Goal: Navigation & Orientation: Find specific page/section

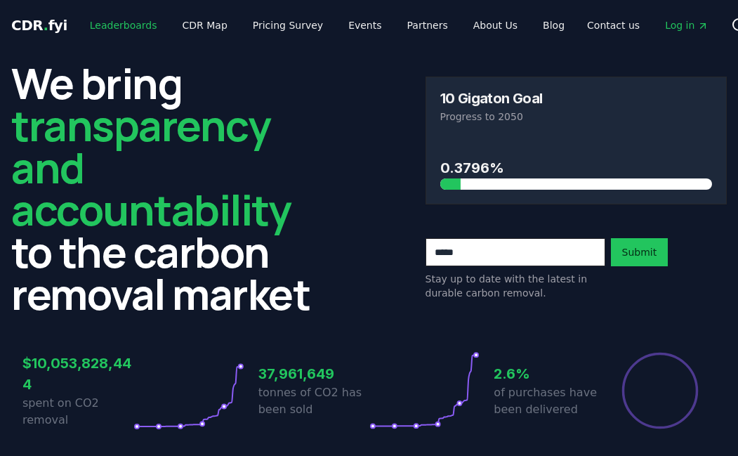
click at [117, 26] on link "Leaderboards" at bounding box center [124, 25] width 90 height 25
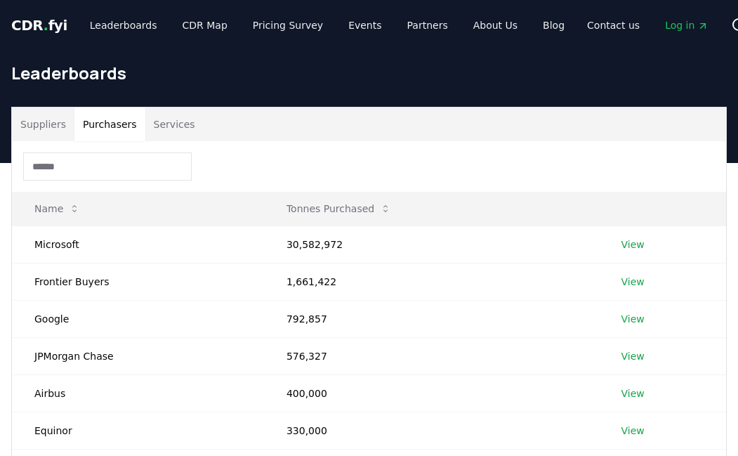
click at [103, 121] on button "Purchasers" at bounding box center [109, 124] width 71 height 34
click at [95, 164] on input at bounding box center [107, 166] width 169 height 28
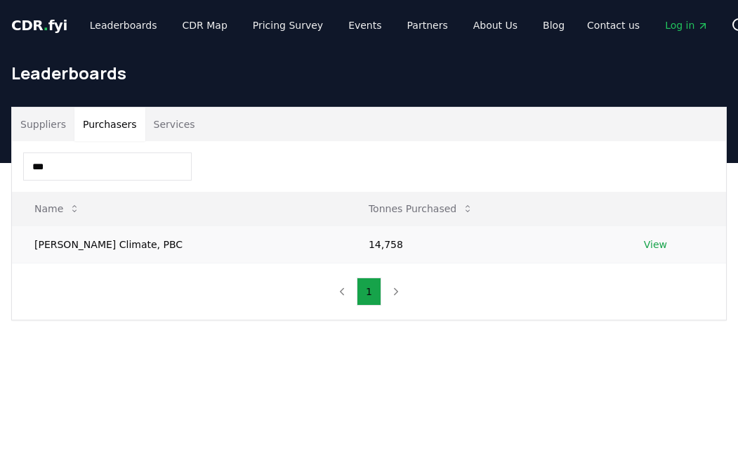
type input "***"
click at [644, 243] on link "View" at bounding box center [655, 244] width 23 height 14
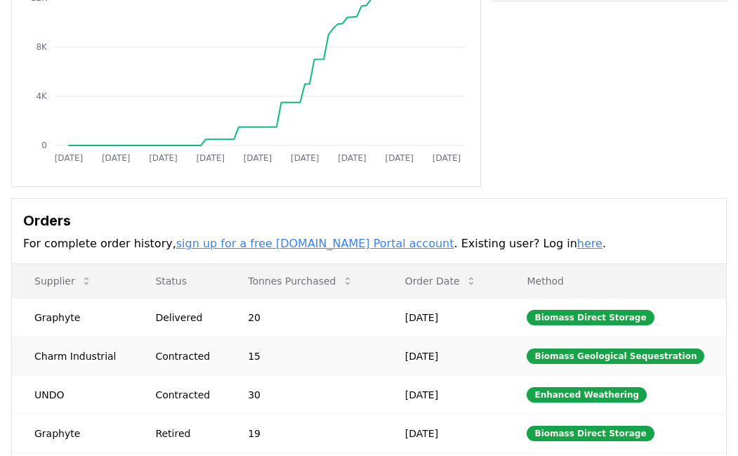
scroll to position [342, 0]
